Goal: Task Accomplishment & Management: Manage account settings

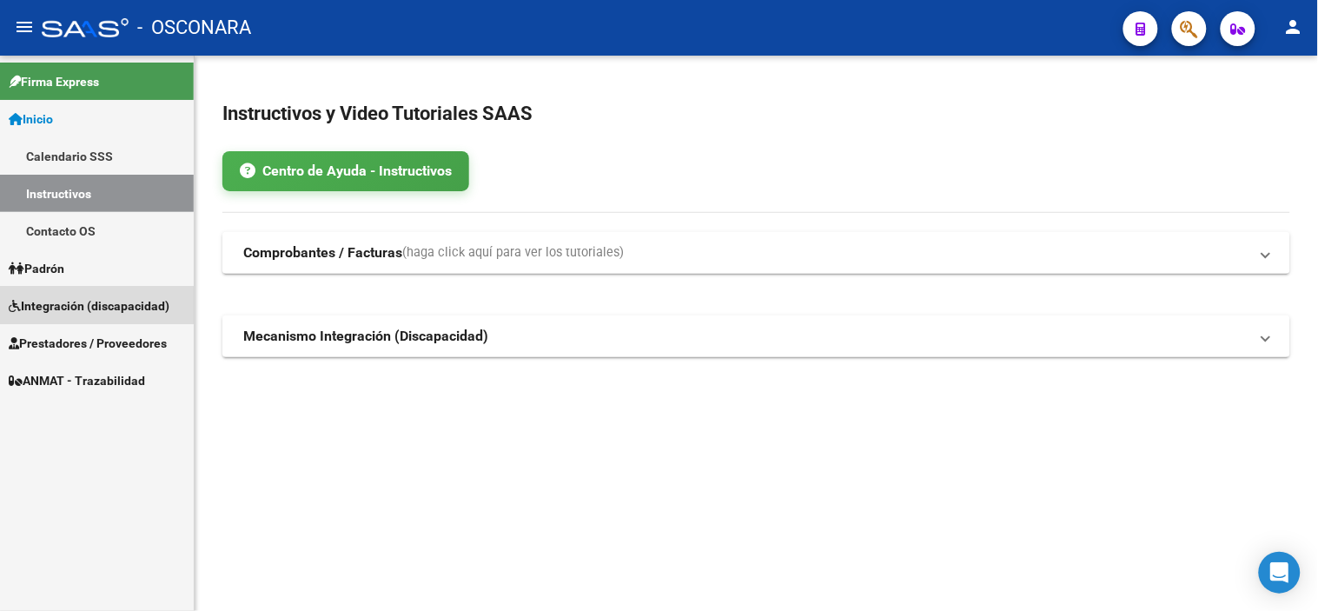
click at [75, 310] on span "Integración (discapacidad)" at bounding box center [89, 305] width 161 height 19
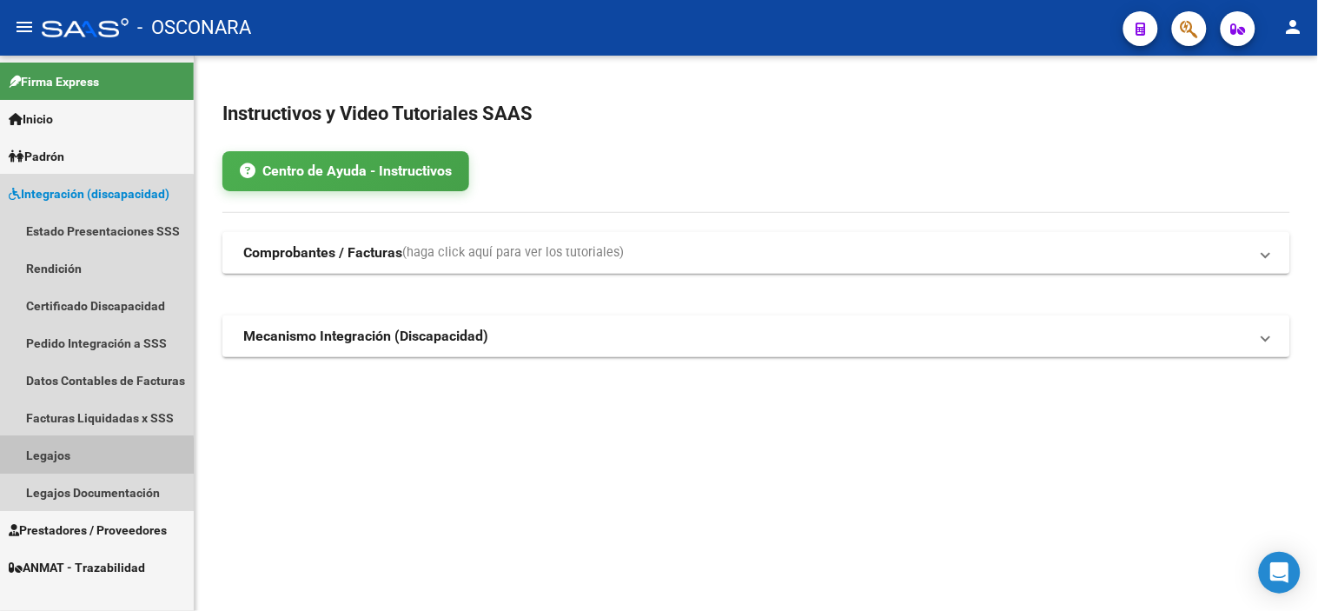
click at [75, 457] on link "Legajos" at bounding box center [97, 454] width 194 height 37
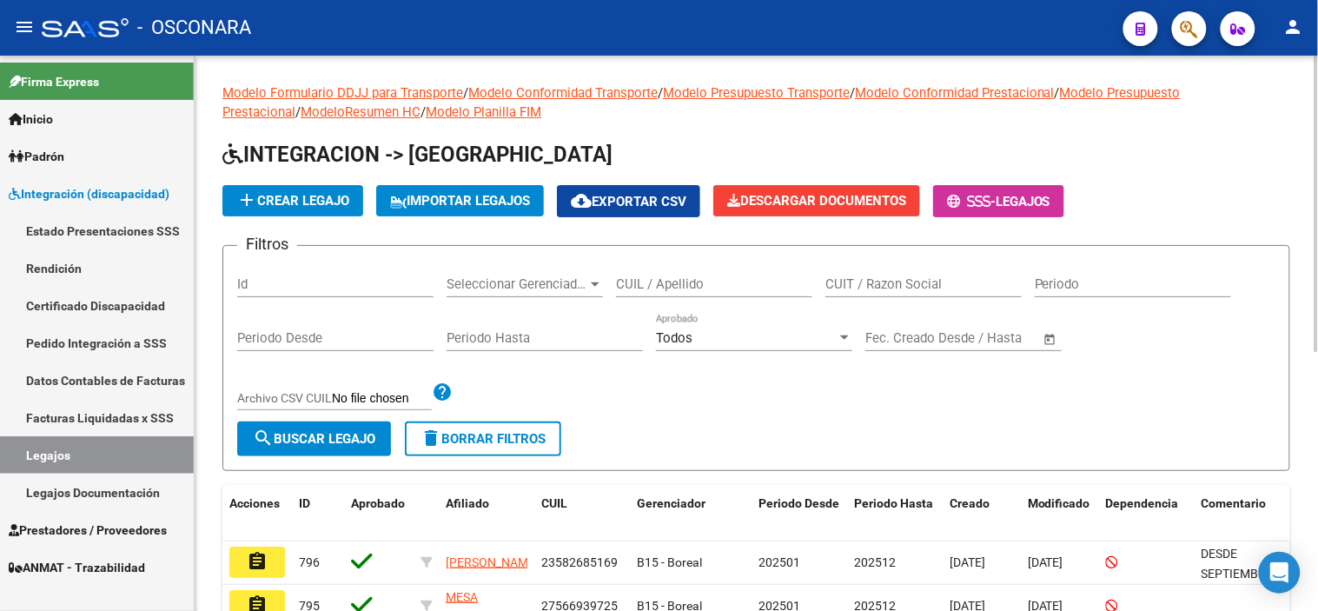
click at [365, 287] on input "Id" at bounding box center [335, 284] width 196 height 16
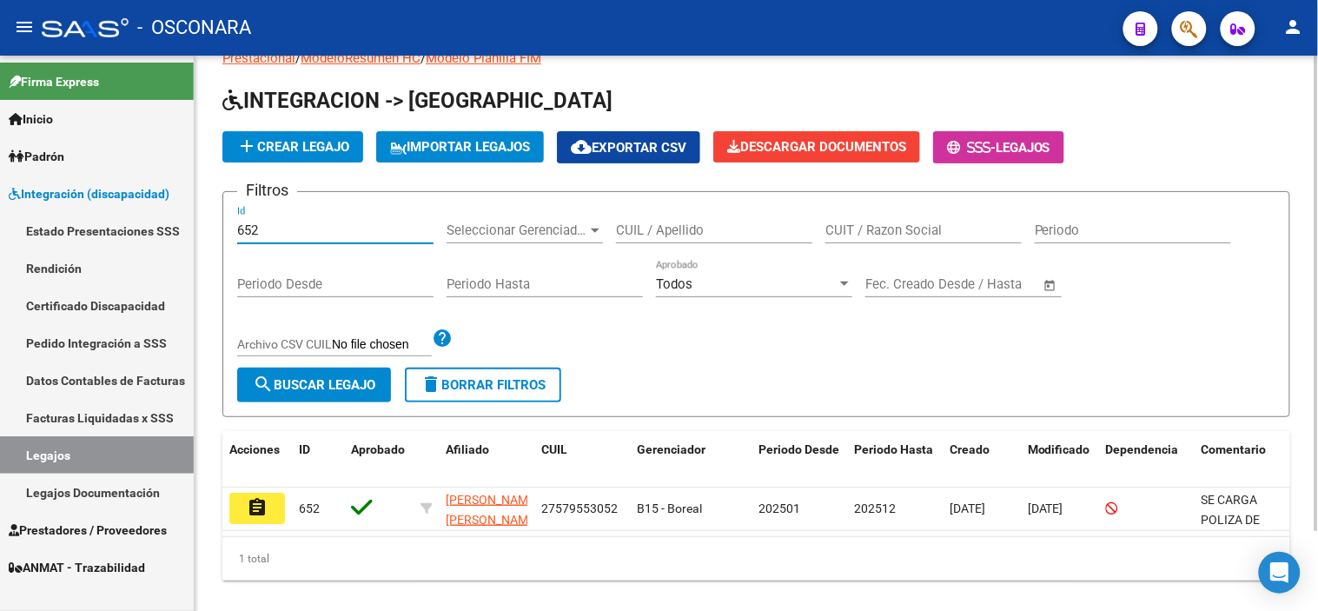
scroll to position [93, 0]
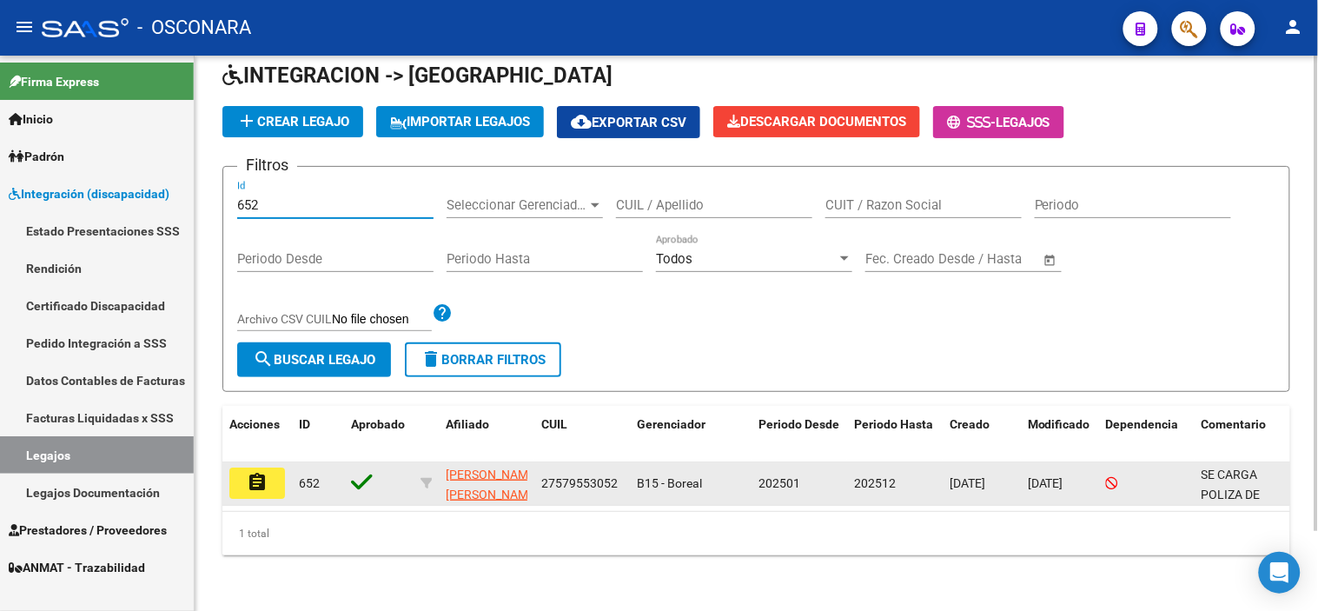
type input "652"
click at [264, 472] on mat-icon "assignment" at bounding box center [257, 482] width 21 height 21
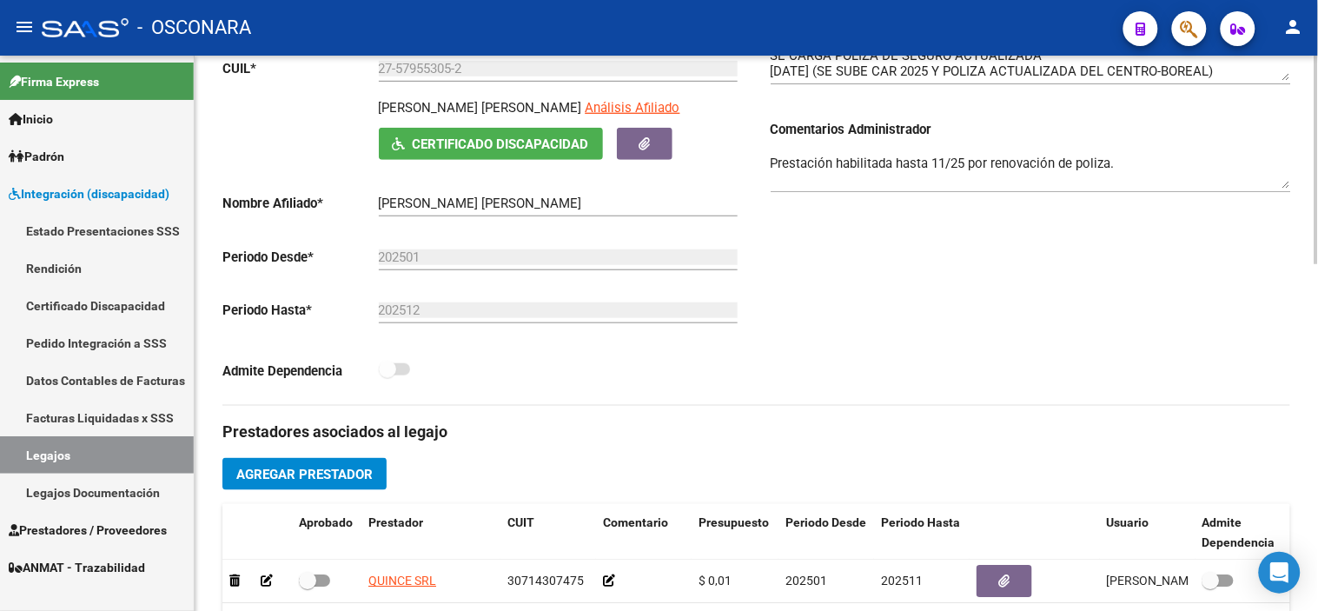
scroll to position [386, 0]
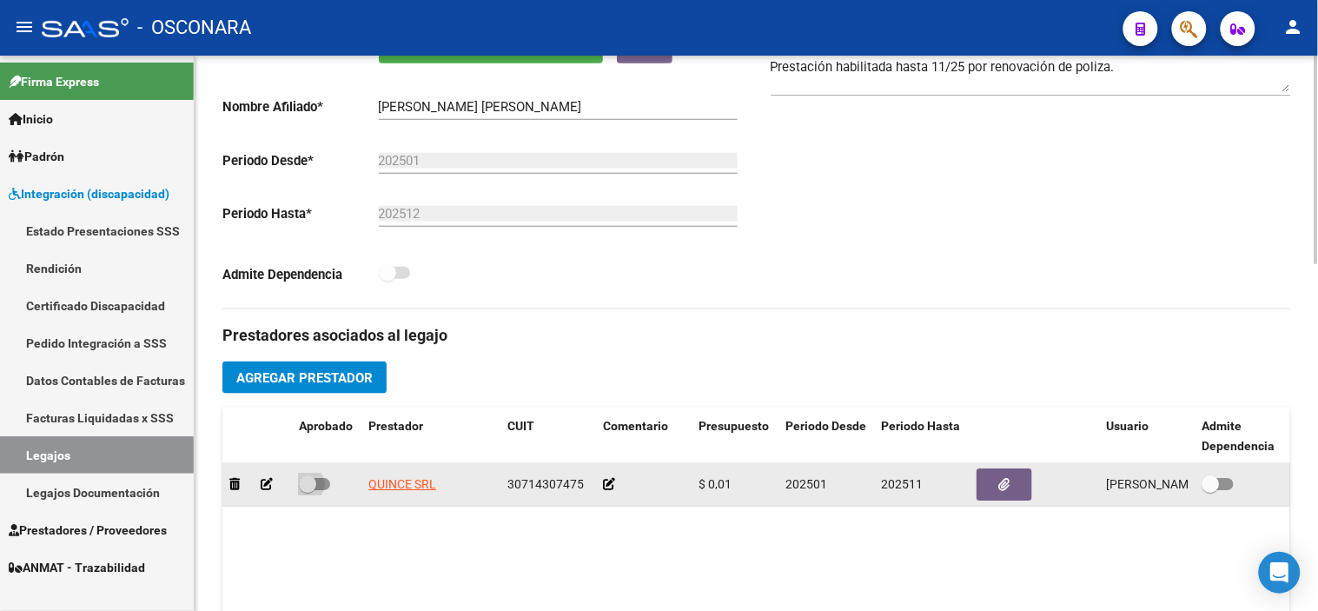
click at [306, 489] on span at bounding box center [307, 483] width 17 height 17
click at [307, 490] on input "checkbox" at bounding box center [307, 490] width 1 height 1
checkbox input "true"
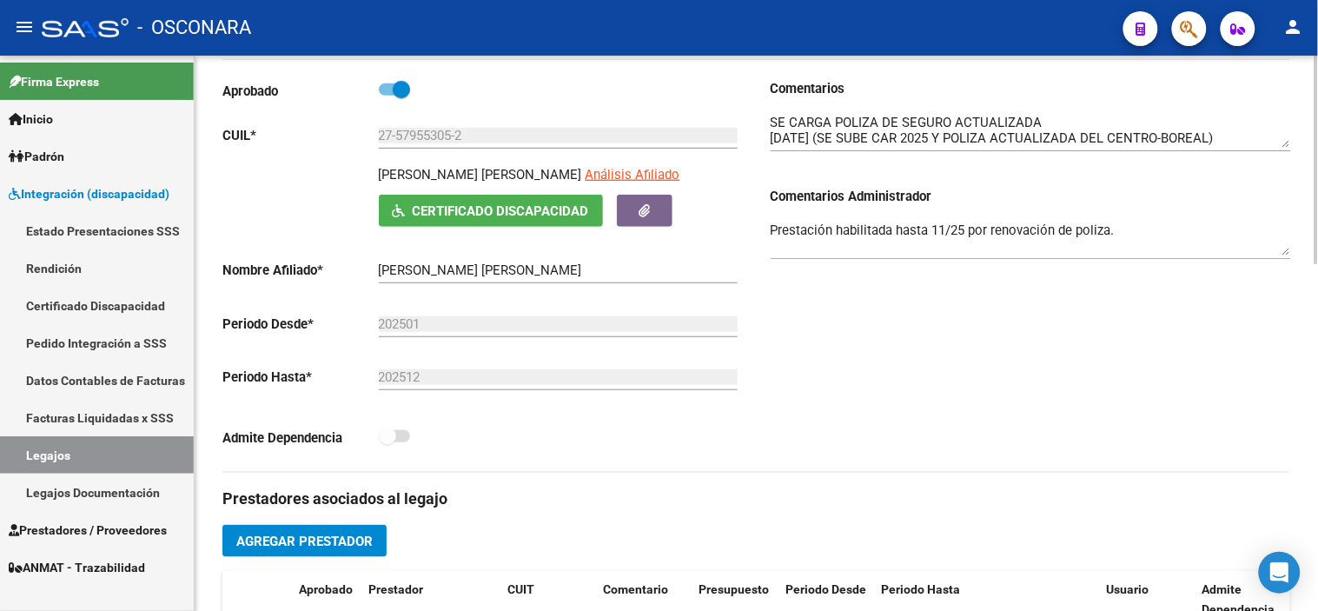
scroll to position [0, 0]
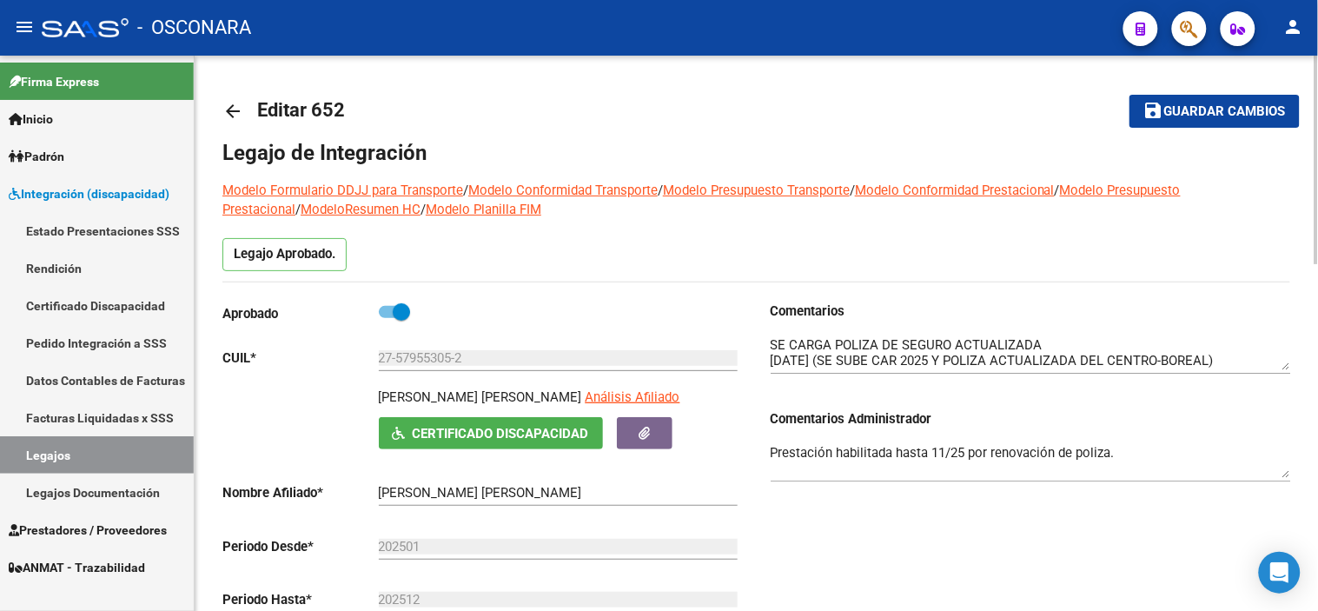
click at [1184, 98] on button "save Guardar cambios" at bounding box center [1215, 111] width 170 height 32
click at [1223, 110] on span "Guardar cambios" at bounding box center [1225, 112] width 122 height 16
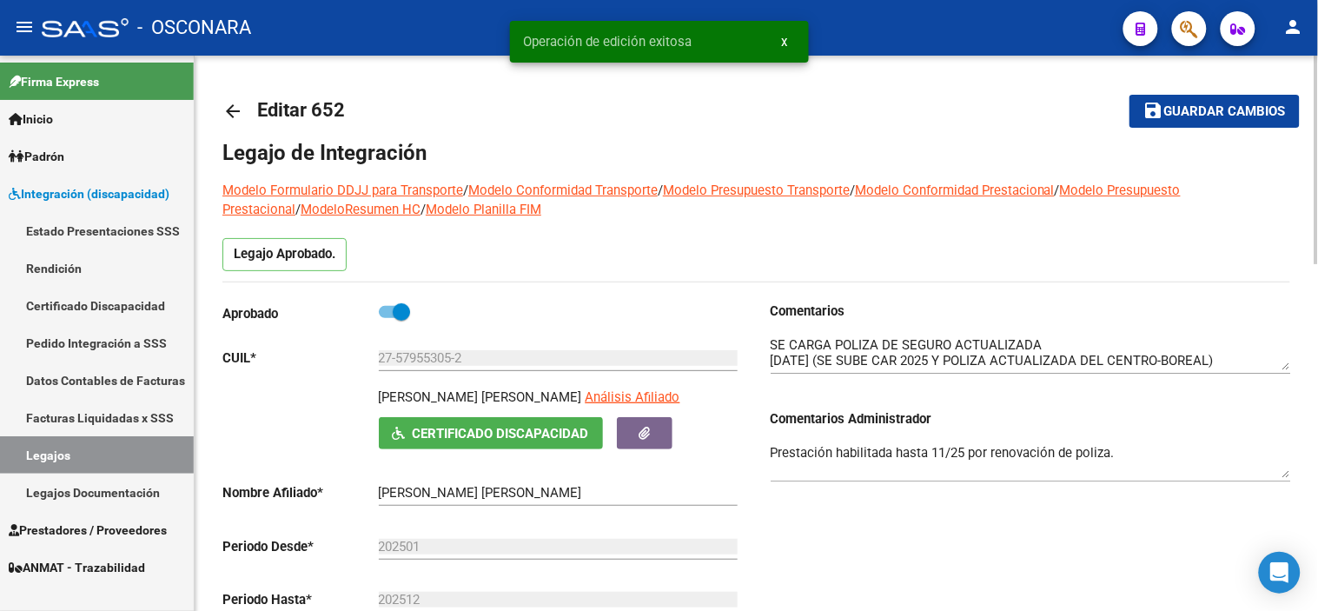
click at [232, 105] on mat-icon "arrow_back" at bounding box center [232, 111] width 21 height 21
